Goal: Task Accomplishment & Management: Complete application form

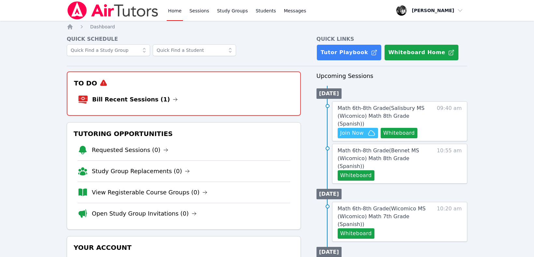
scroll to position [237, 0]
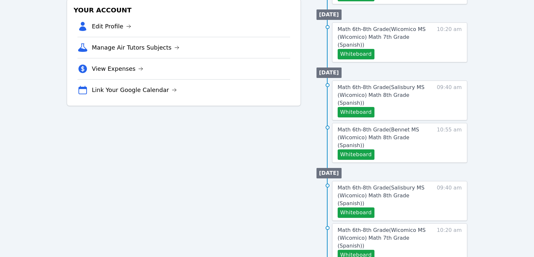
click at [251, 184] on div "To Do Bill Recent Sessions (1) Tutoring Opportunities Requested Sessions (0) St…" at bounding box center [184, 92] width 234 height 516
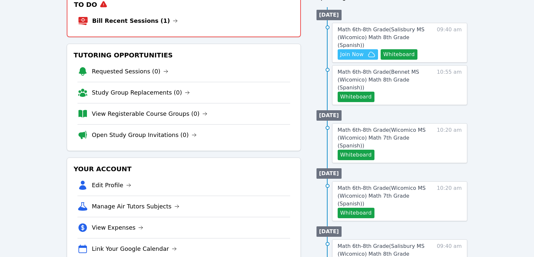
scroll to position [45, 0]
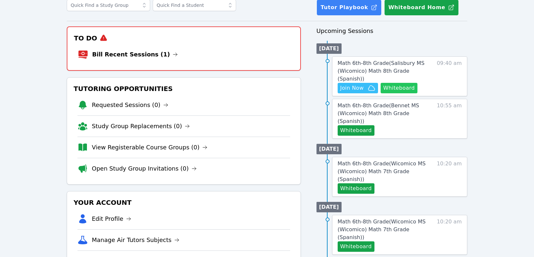
click at [399, 83] on button "Whiteboard" at bounding box center [399, 88] width 37 height 10
click at [12, 63] on div "Home Sessions Study Groups Students Messages Open user menu Courtney Maher Open…" at bounding box center [267, 255] width 534 height 601
click at [345, 84] on span "Join Now" at bounding box center [352, 88] width 23 height 8
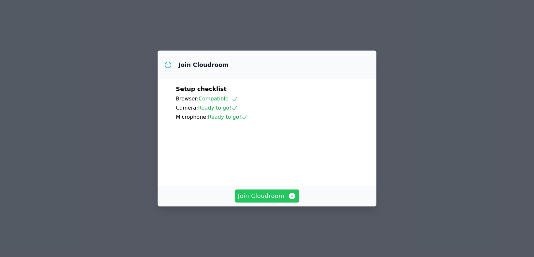
click at [264, 200] on span "Join Cloudroom" at bounding box center [267, 195] width 58 height 9
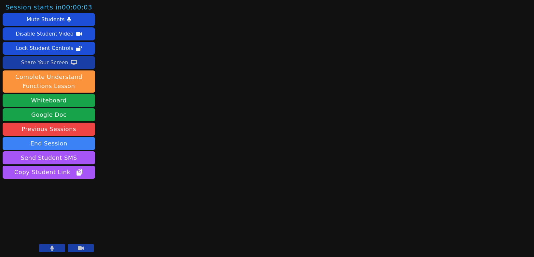
click at [44, 62] on div "Share Your Screen" at bounding box center [45, 62] width 48 height 10
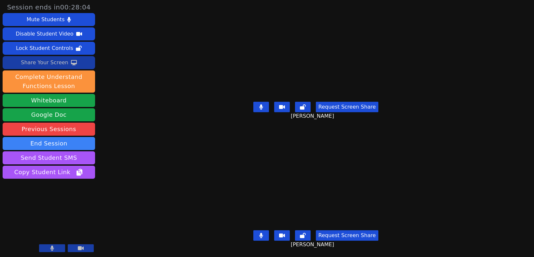
click at [86, 248] on button at bounding box center [81, 248] width 26 height 8
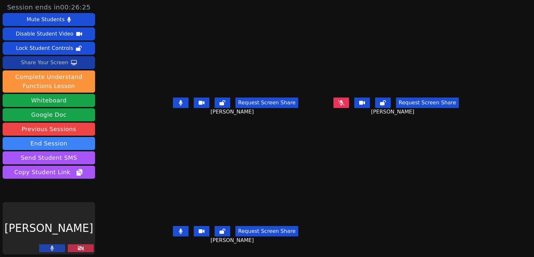
click at [90, 250] on button at bounding box center [81, 248] width 26 height 8
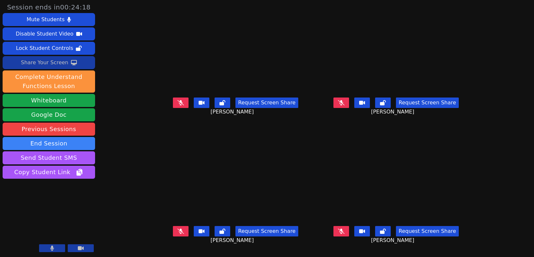
click at [45, 60] on div "Share Your Screen" at bounding box center [45, 62] width 48 height 10
click at [199, 234] on icon at bounding box center [202, 230] width 6 height 5
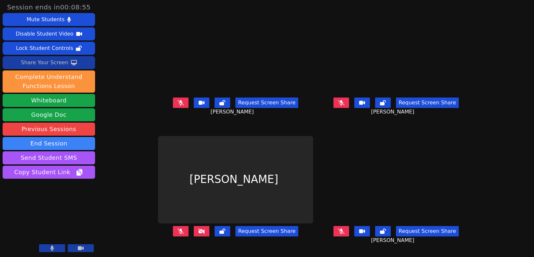
click at [198, 234] on icon at bounding box center [201, 230] width 7 height 5
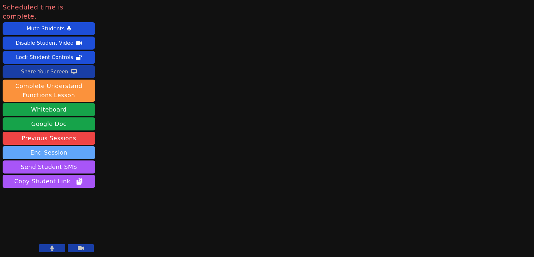
click at [39, 146] on button "End Session" at bounding box center [49, 152] width 93 height 13
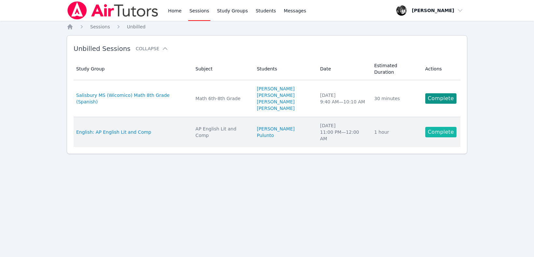
click at [450, 127] on link "Complete" at bounding box center [441, 132] width 31 height 10
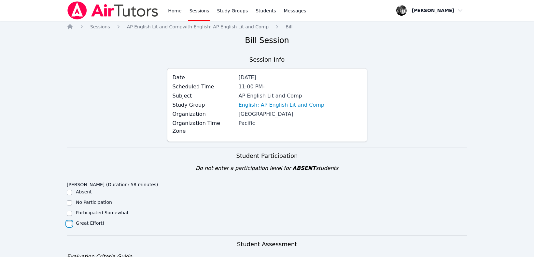
click at [69, 221] on input "Great Effort!" at bounding box center [69, 223] width 5 height 5
checkbox input "true"
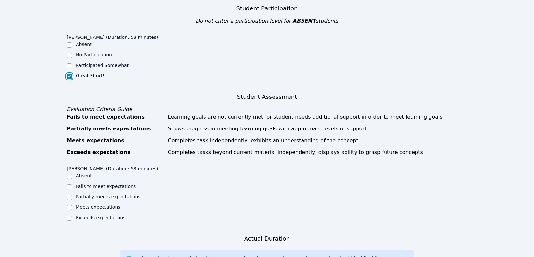
scroll to position [154, 0]
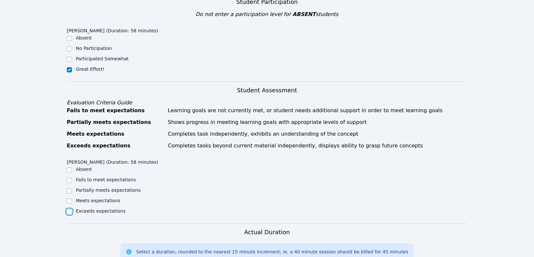
click at [71, 209] on input "Exceeds expectations" at bounding box center [69, 211] width 5 height 5
checkbox input "true"
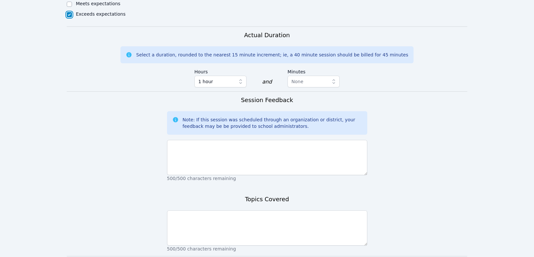
scroll to position [353, 0]
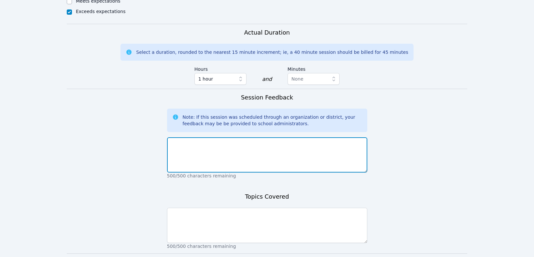
click at [181, 139] on textarea at bounding box center [267, 154] width 200 height 35
click at [181, 139] on textarea "To enrich screen reader interactions, please activate Accessibility in Grammarl…" at bounding box center [267, 154] width 200 height 35
type textarea "N"
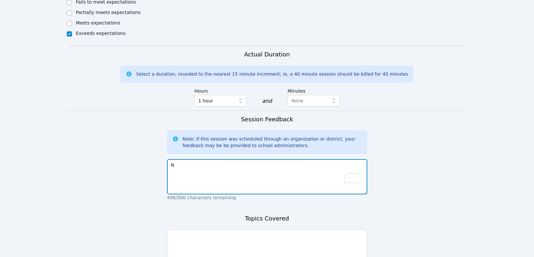
scroll to position [372, 0]
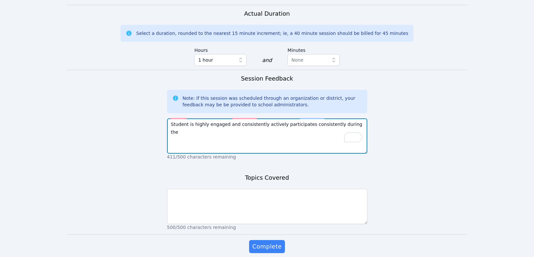
click at [326, 118] on textarea "Student is highly engaged and consistently actively participates consistently d…" at bounding box center [267, 135] width 200 height 35
click at [324, 118] on textarea "Student is highly engaged and consistently actively participates during the" at bounding box center [267, 135] width 200 height 35
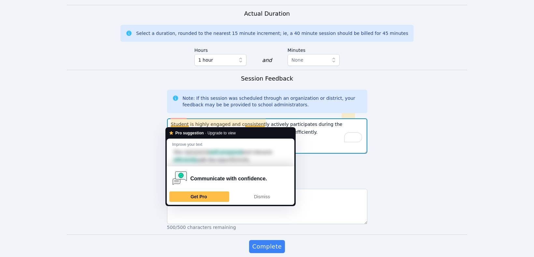
click at [187, 125] on textarea "Student is highly engaged and consistently actively participates during the ses…" at bounding box center [267, 135] width 200 height 35
click at [263, 197] on span "Dismiss" at bounding box center [262, 196] width 16 height 5
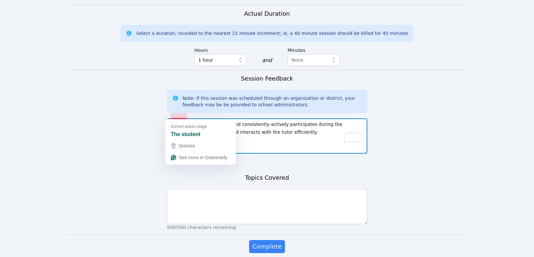
click at [179, 118] on textarea "Student is highly engaged and consistently actively participates during the ses…" at bounding box center [267, 135] width 200 height 35
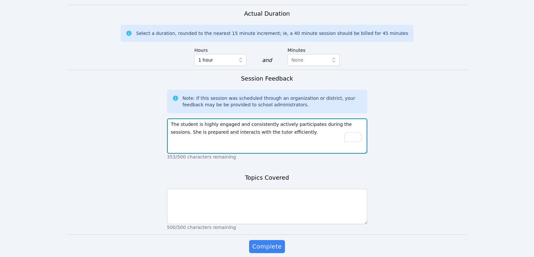
click at [274, 120] on textarea "The student is highly engaged and consistently actively participates during the…" at bounding box center [267, 135] width 200 height 35
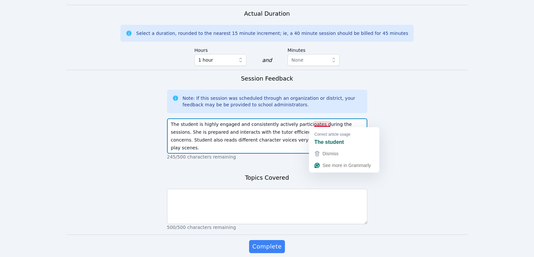
click at [323, 124] on textarea "The student is highly engaged and consistently actively participates during the…" at bounding box center [267, 135] width 200 height 35
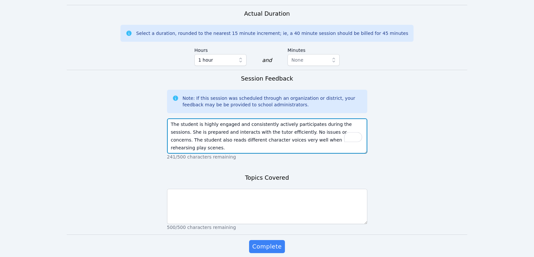
type textarea "The student is highly engaged and consistently actively participates during the…"
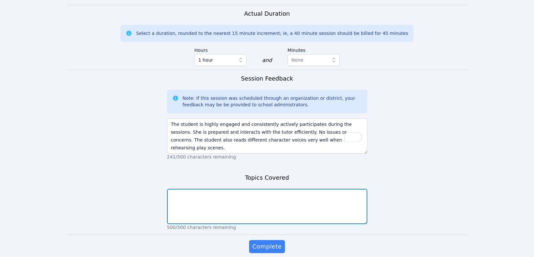
click at [225, 189] on textarea at bounding box center [267, 206] width 200 height 35
type textarea ""Fences" and FRQ review"
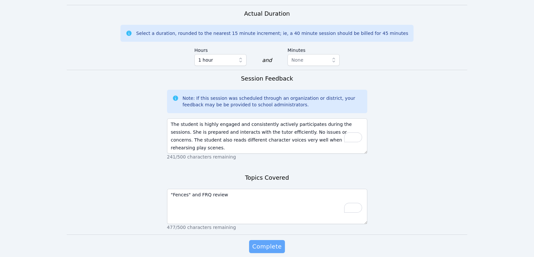
click at [269, 242] on span "Complete" at bounding box center [267, 246] width 29 height 9
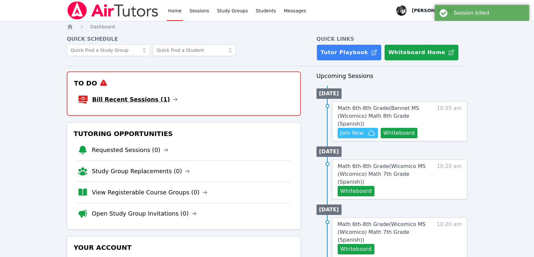
click at [128, 99] on link "Bill Recent Sessions (1)" at bounding box center [135, 99] width 86 height 9
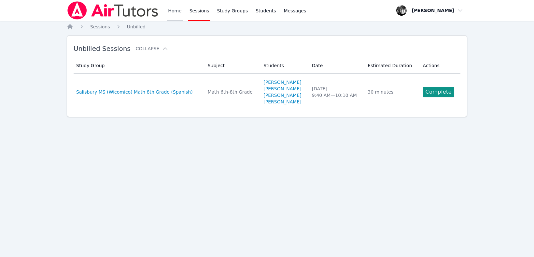
click at [178, 11] on link "Home" at bounding box center [175, 10] width 16 height 21
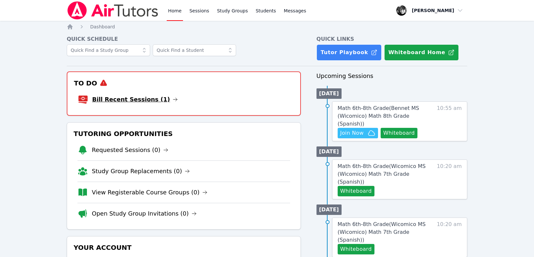
click at [118, 102] on link "Bill Recent Sessions (1)" at bounding box center [135, 99] width 86 height 9
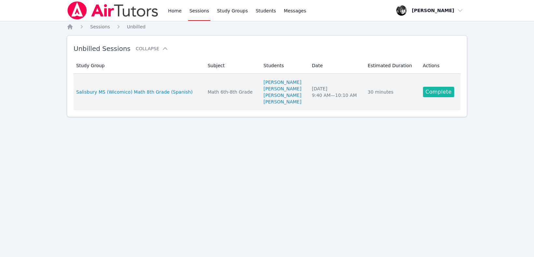
click at [438, 95] on link "Complete" at bounding box center [438, 92] width 31 height 10
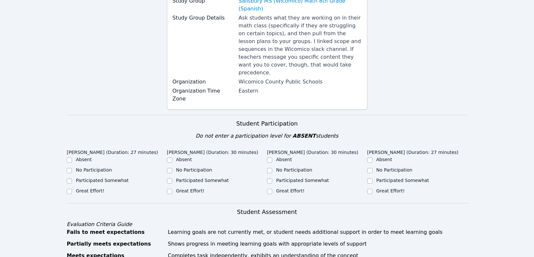
scroll to position [131, 0]
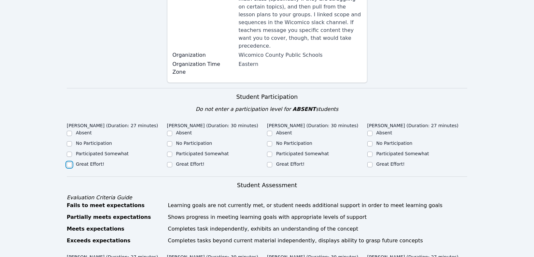
click at [70, 162] on input "Great Effort!" at bounding box center [69, 164] width 5 height 5
checkbox input "true"
click at [172, 161] on div "Great Effort!" at bounding box center [217, 165] width 100 height 8
click at [271, 152] on input "Participated Somewhat" at bounding box center [269, 154] width 5 height 5
checkbox input "true"
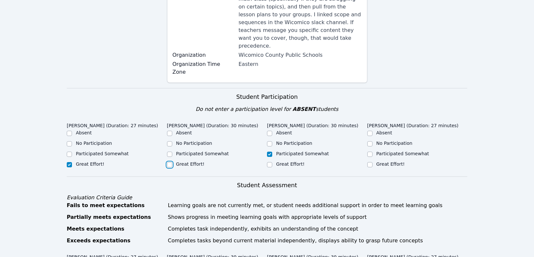
click at [169, 162] on input "Great Effort!" at bounding box center [169, 164] width 5 height 5
checkbox input "true"
click at [370, 141] on input "No Participation" at bounding box center [370, 143] width 5 height 5
checkbox input "true"
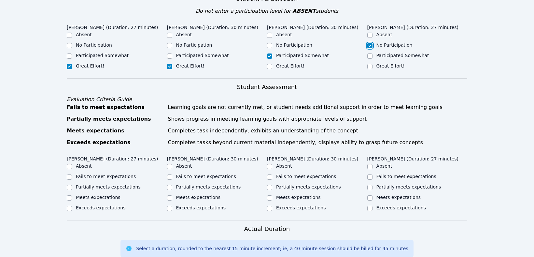
scroll to position [263, 0]
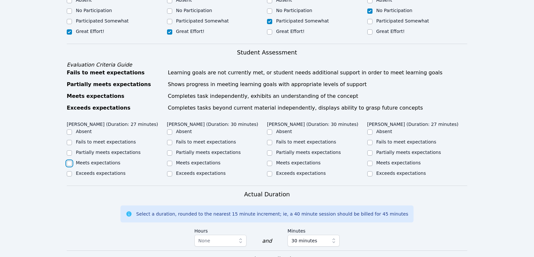
click at [71, 161] on input "Meets expectations" at bounding box center [69, 163] width 5 height 5
checkbox input "true"
click at [170, 161] on input "Meets expectations" at bounding box center [169, 163] width 5 height 5
checkbox input "true"
click at [272, 150] on input "Partially meets expectations" at bounding box center [269, 152] width 5 height 5
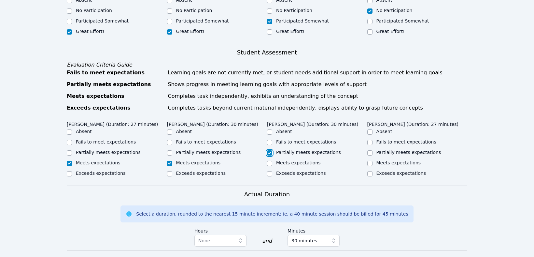
checkbox input "true"
click at [370, 140] on input "Fails to meet expectations" at bounding box center [370, 142] width 5 height 5
checkbox input "true"
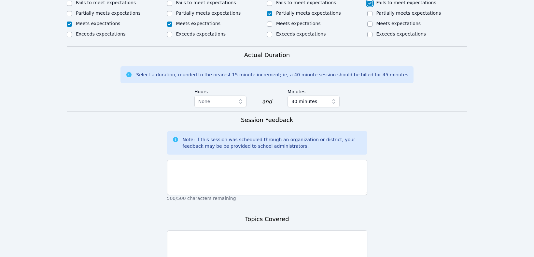
scroll to position [403, 0]
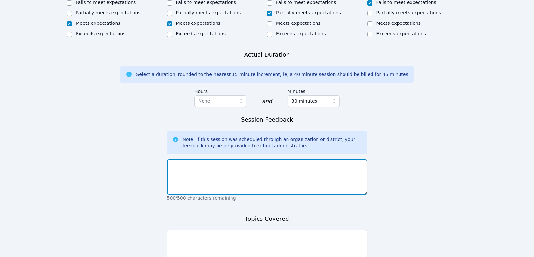
click at [227, 163] on textarea at bounding box center [267, 176] width 200 height 35
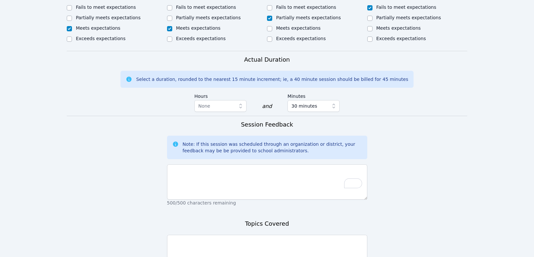
scroll to position [399, 0]
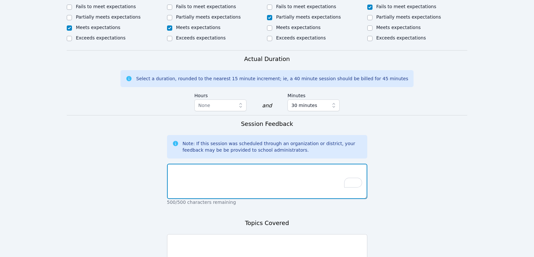
click at [219, 164] on textarea "To enrich screen reader interactions, please activate Accessibility in Grammarl…" at bounding box center [267, 181] width 200 height 35
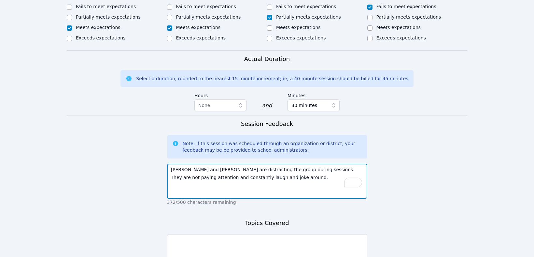
click at [250, 168] on textarea "[PERSON_NAME] and [PERSON_NAME] are distracting the group during sessions. They…" at bounding box center [267, 181] width 200 height 35
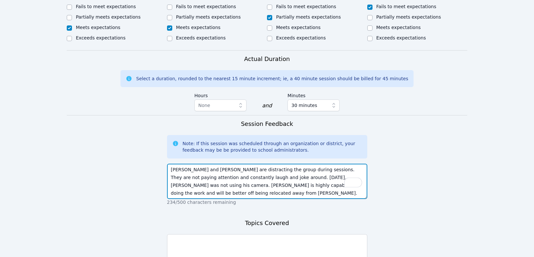
type textarea "[PERSON_NAME] and [PERSON_NAME] are distracting the group during sessions. They…"
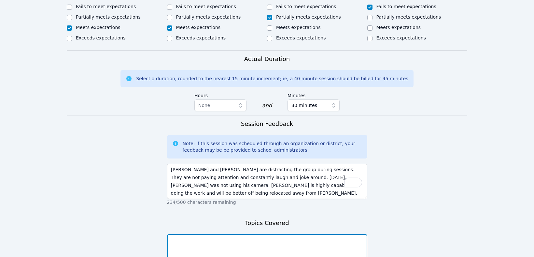
click at [233, 237] on textarea at bounding box center [267, 251] width 200 height 35
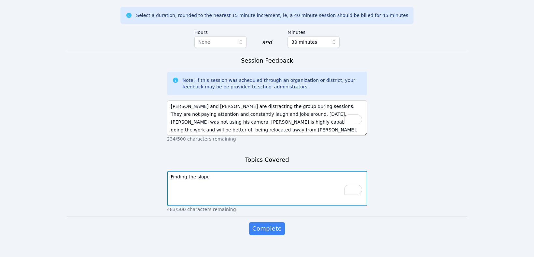
scroll to position [462, 0]
type textarea "Finding the slope"
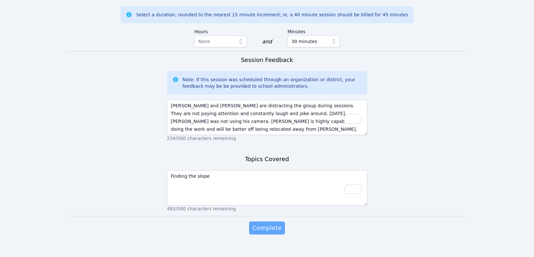
click at [258, 223] on span "Complete" at bounding box center [267, 227] width 29 height 9
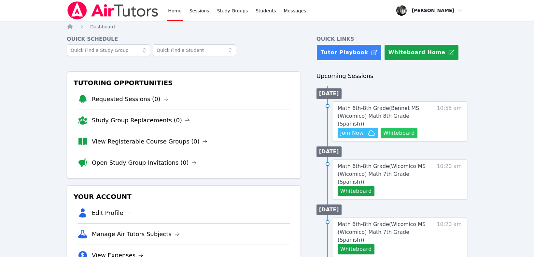
click at [399, 128] on button "Whiteboard" at bounding box center [399, 133] width 37 height 10
click at [348, 129] on span "Join Now" at bounding box center [352, 133] width 23 height 8
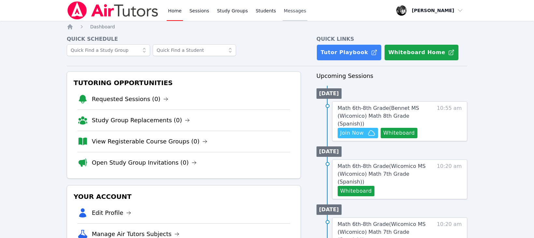
click at [284, 9] on span "Messages" at bounding box center [295, 10] width 22 height 7
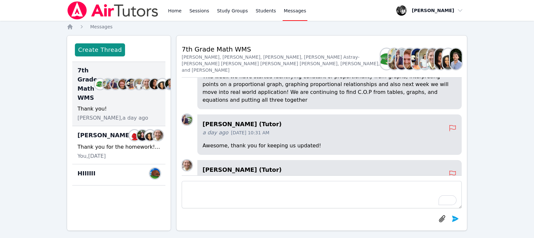
scroll to position [-31, 0]
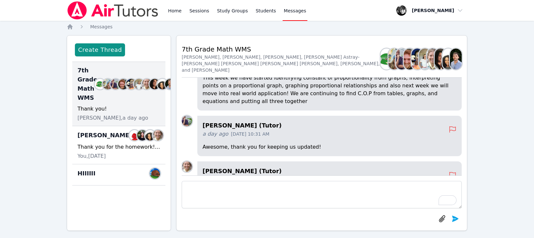
click at [258, 95] on p "This week we have started identifying constant of proportionality from graphs, …" at bounding box center [330, 89] width 254 height 31
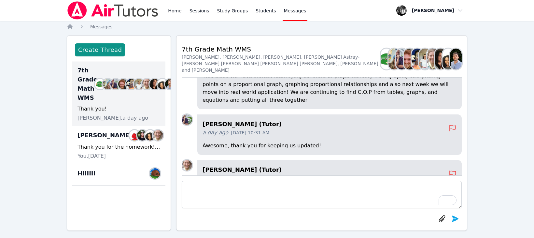
scroll to position [-33, 0]
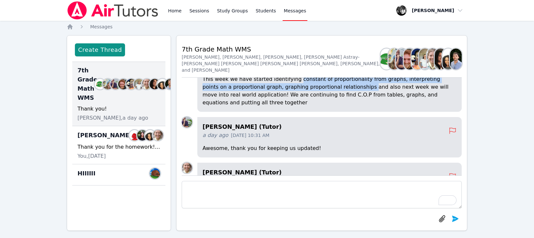
drag, startPoint x: 291, startPoint y: 88, endPoint x: 330, endPoint y: 94, distance: 39.2
click at [330, 94] on p "This week we have started identifying constant of proportionality from graphs, …" at bounding box center [330, 90] width 254 height 31
copy p "constant of proportionality from graphs, interpreting points on a proportional …"
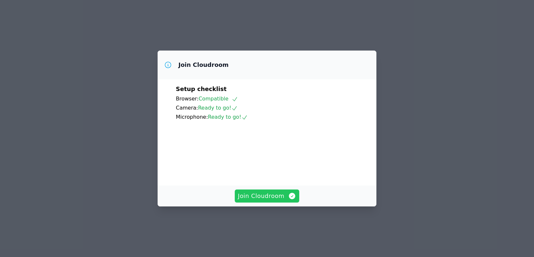
click at [264, 200] on span "Join Cloudroom" at bounding box center [267, 195] width 58 height 9
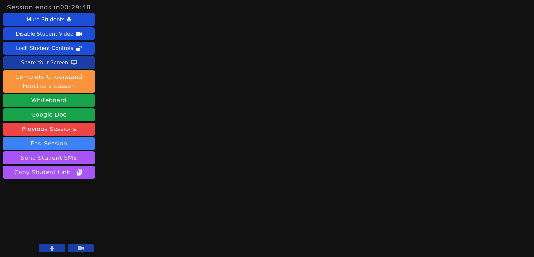
click at [49, 60] on div "Share Your Screen" at bounding box center [45, 62] width 48 height 10
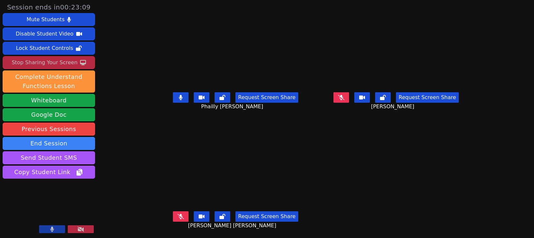
click at [176, 94] on button at bounding box center [181, 97] width 16 height 10
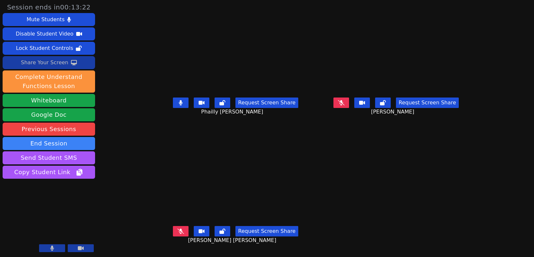
click at [52, 63] on div "Share Your Screen" at bounding box center [45, 62] width 48 height 10
click at [55, 60] on div "Share Your Screen" at bounding box center [45, 62] width 48 height 10
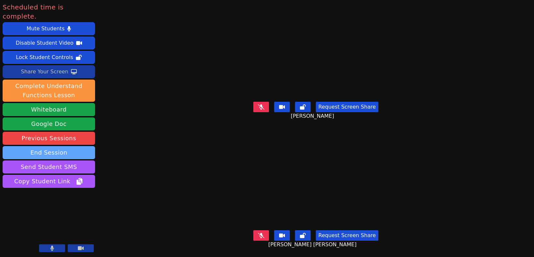
click at [50, 146] on button "End Session" at bounding box center [49, 152] width 93 height 13
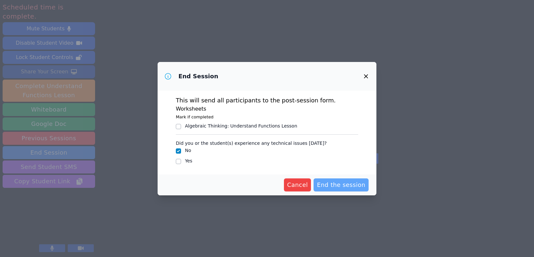
click at [337, 184] on span "End the session" at bounding box center [341, 184] width 49 height 9
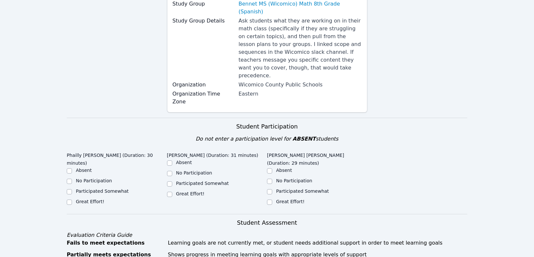
scroll to position [103, 0]
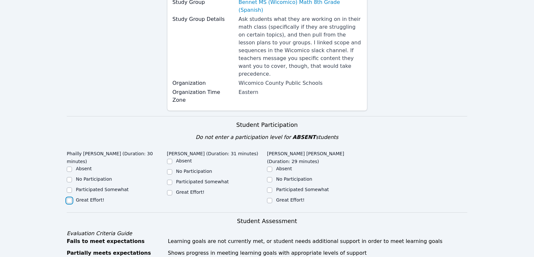
click at [70, 198] on input "Great Effort!" at bounding box center [69, 200] width 5 height 5
checkbox input "true"
click at [170, 190] on input "Great Effort!" at bounding box center [169, 192] width 5 height 5
checkbox input "true"
click at [270, 198] on input "Great Effort!" at bounding box center [269, 200] width 5 height 5
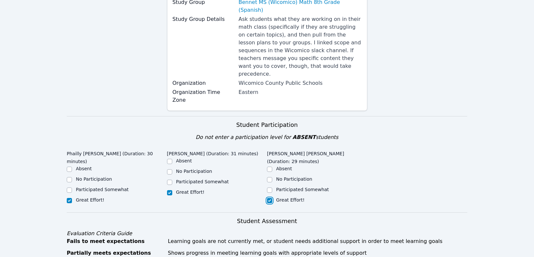
checkbox input "true"
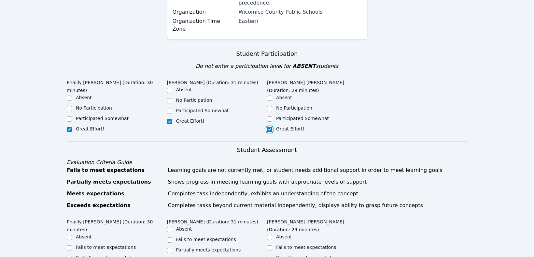
scroll to position [245, 0]
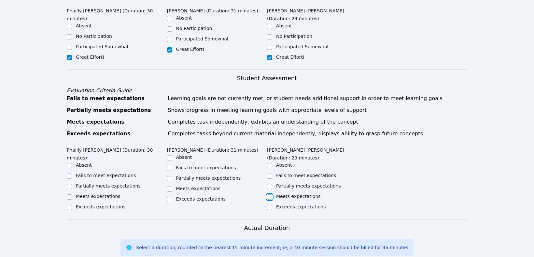
click at [271, 194] on input "Meets expectations" at bounding box center [269, 196] width 5 height 5
checkbox input "true"
click at [169, 186] on input "Meets expectations" at bounding box center [169, 188] width 5 height 5
checkbox input "true"
click at [71, 194] on input "Meets expectations" at bounding box center [69, 196] width 5 height 5
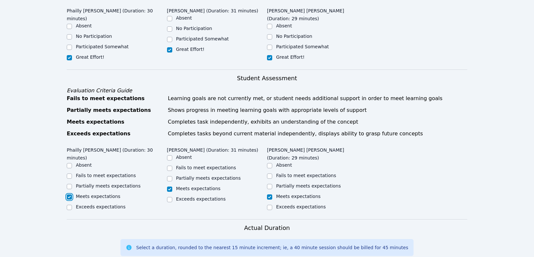
checkbox input "true"
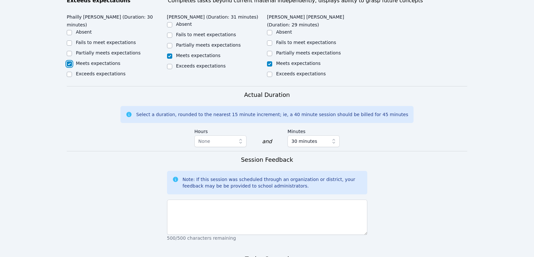
scroll to position [389, 0]
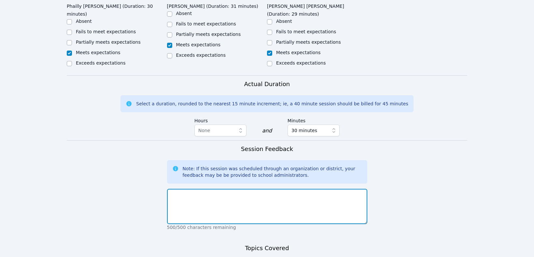
click at [216, 189] on textarea at bounding box center [267, 206] width 200 height 35
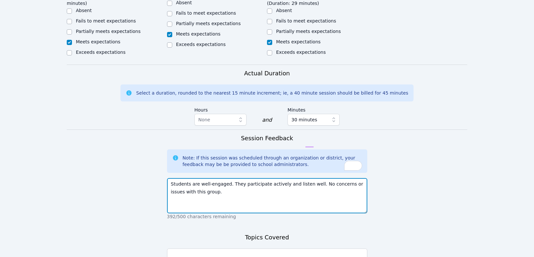
scroll to position [401, 0]
type textarea "Students are well-engaged. They participate actively and listen well. No concer…"
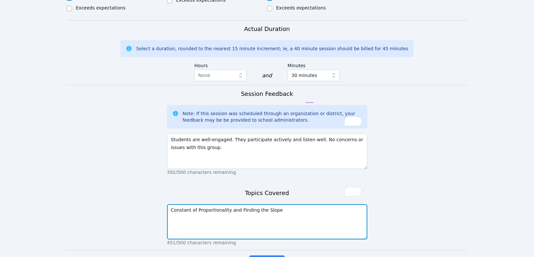
scroll to position [447, 0]
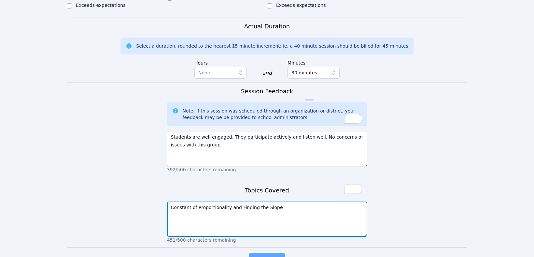
type textarea "Constant of Proportionality and Finding the Slope"
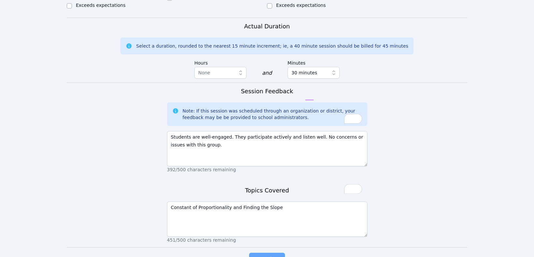
click at [256, 255] on span "Complete" at bounding box center [267, 259] width 29 height 9
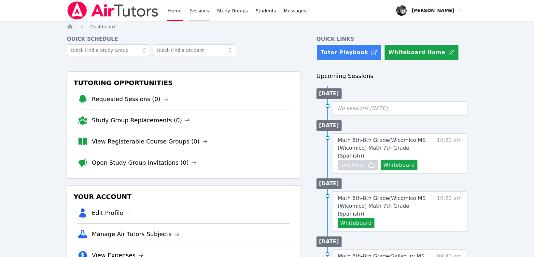
click at [199, 14] on link "Sessions" at bounding box center [199, 10] width 22 height 21
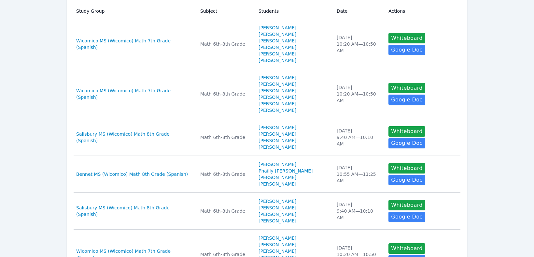
scroll to position [306, 0]
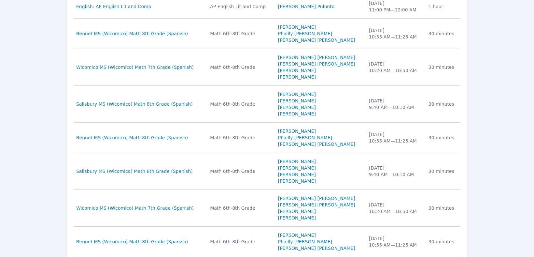
scroll to position [666, 0]
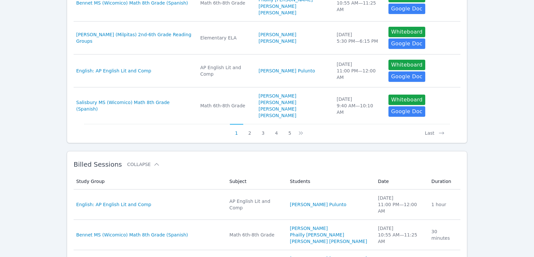
scroll to position [429, 0]
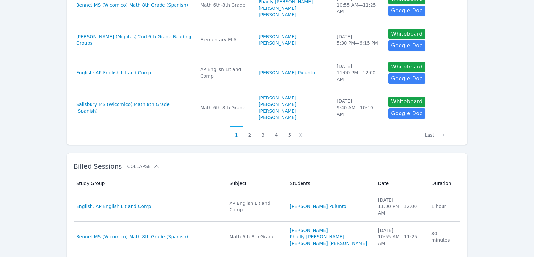
click at [239, 126] on button "1" at bounding box center [236, 132] width 13 height 12
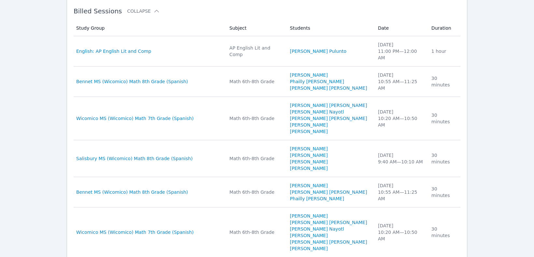
scroll to position [653, 0]
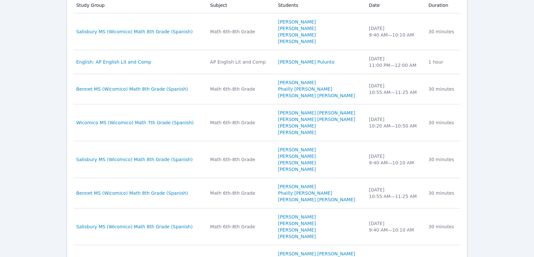
scroll to position [666, 0]
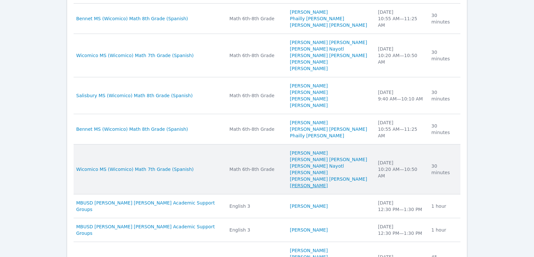
scroll to position [653, 0]
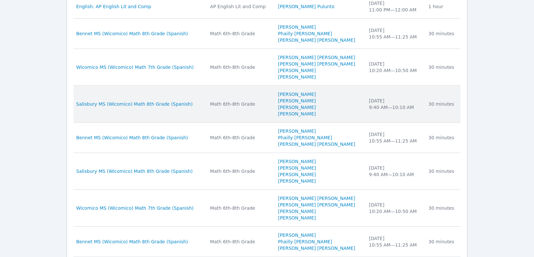
scroll to position [666, 0]
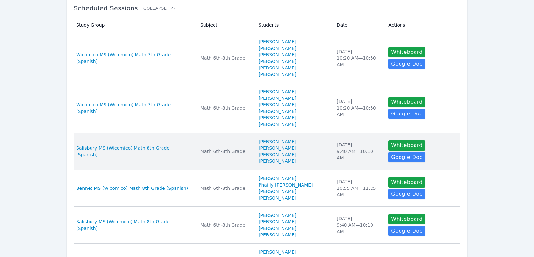
scroll to position [127, 0]
